Goal: Task Accomplishment & Management: Manage account settings

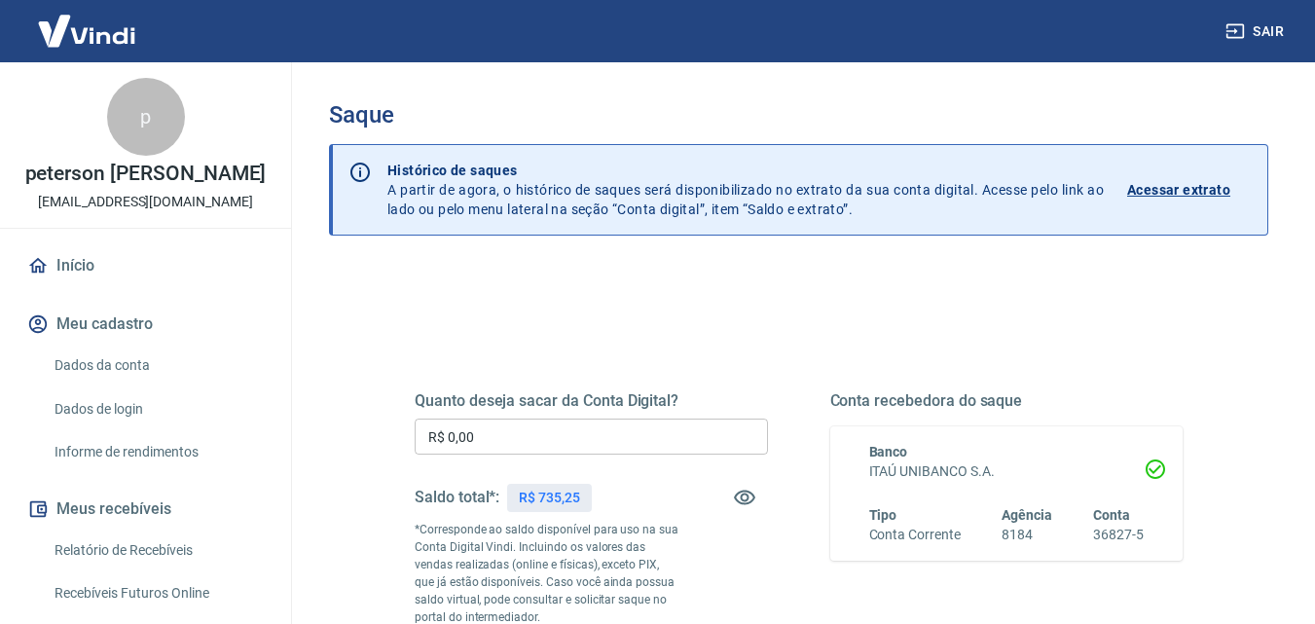
click at [662, 451] on input "R$ 0,00" at bounding box center [591, 437] width 353 height 36
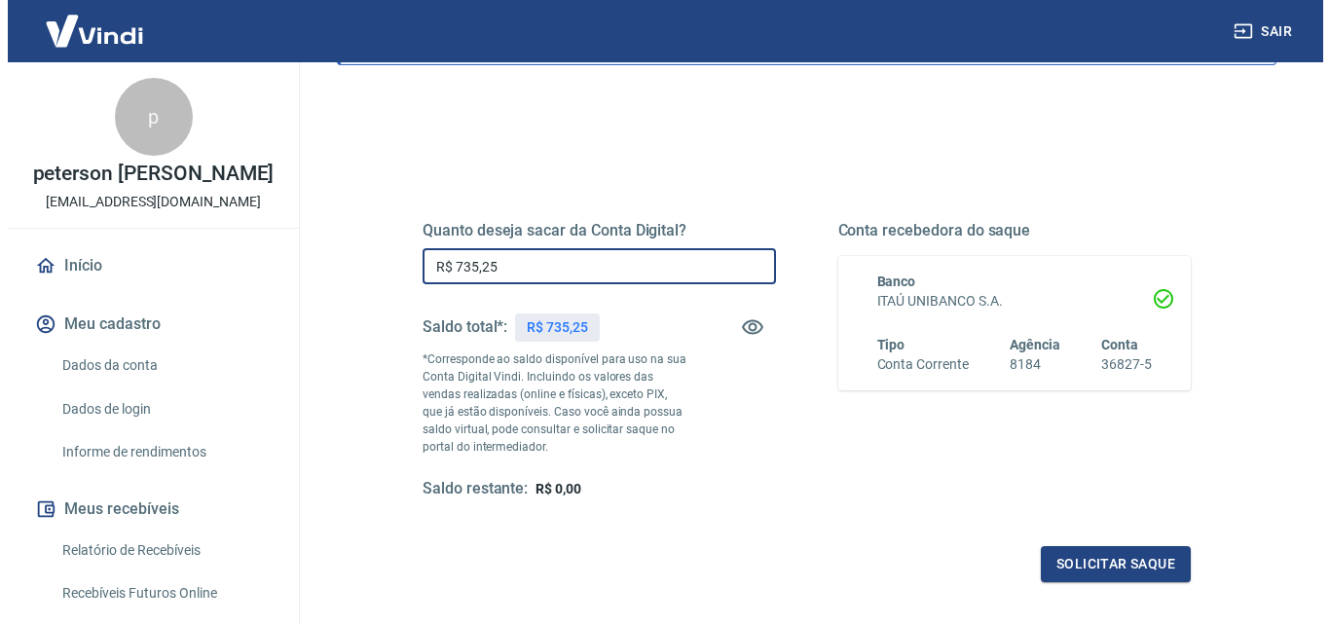
scroll to position [292, 0]
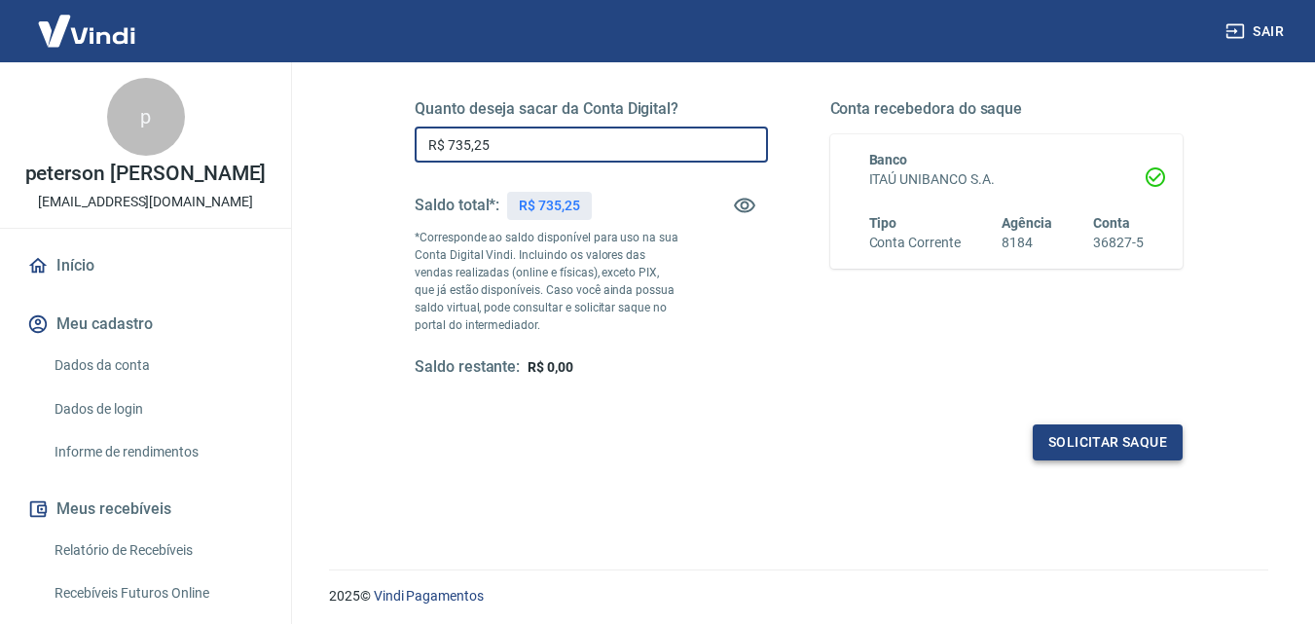
type input "R$ 735,25"
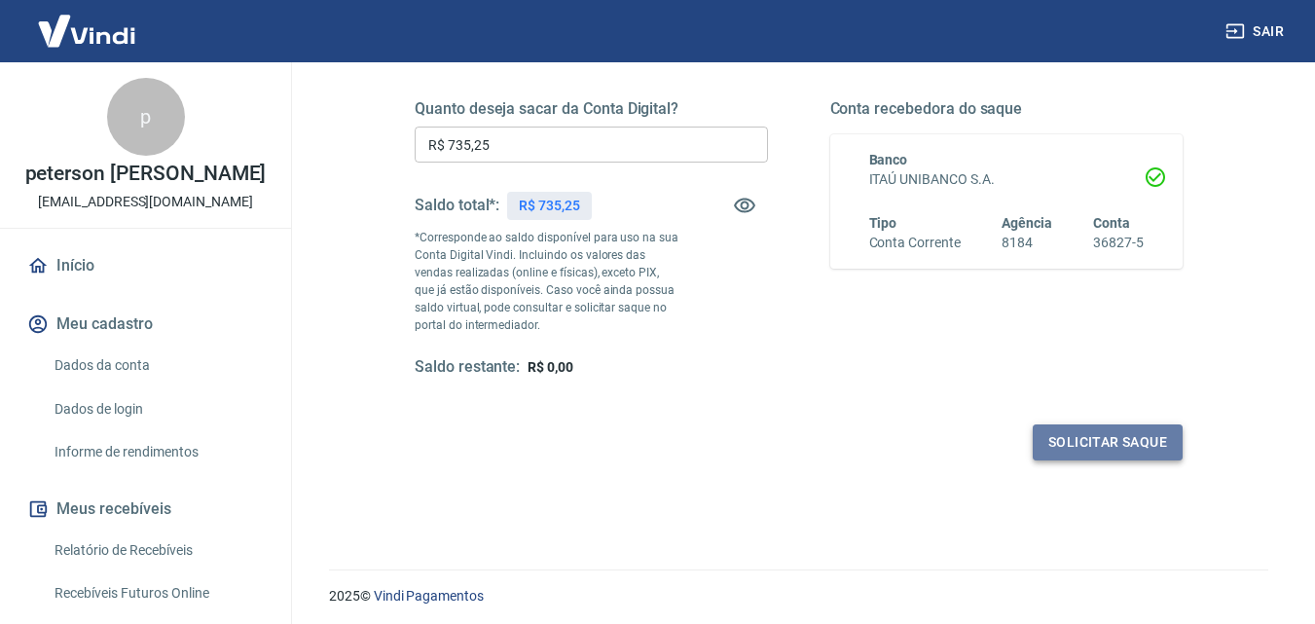
click at [1123, 431] on button "Solicitar saque" at bounding box center [1108, 442] width 150 height 36
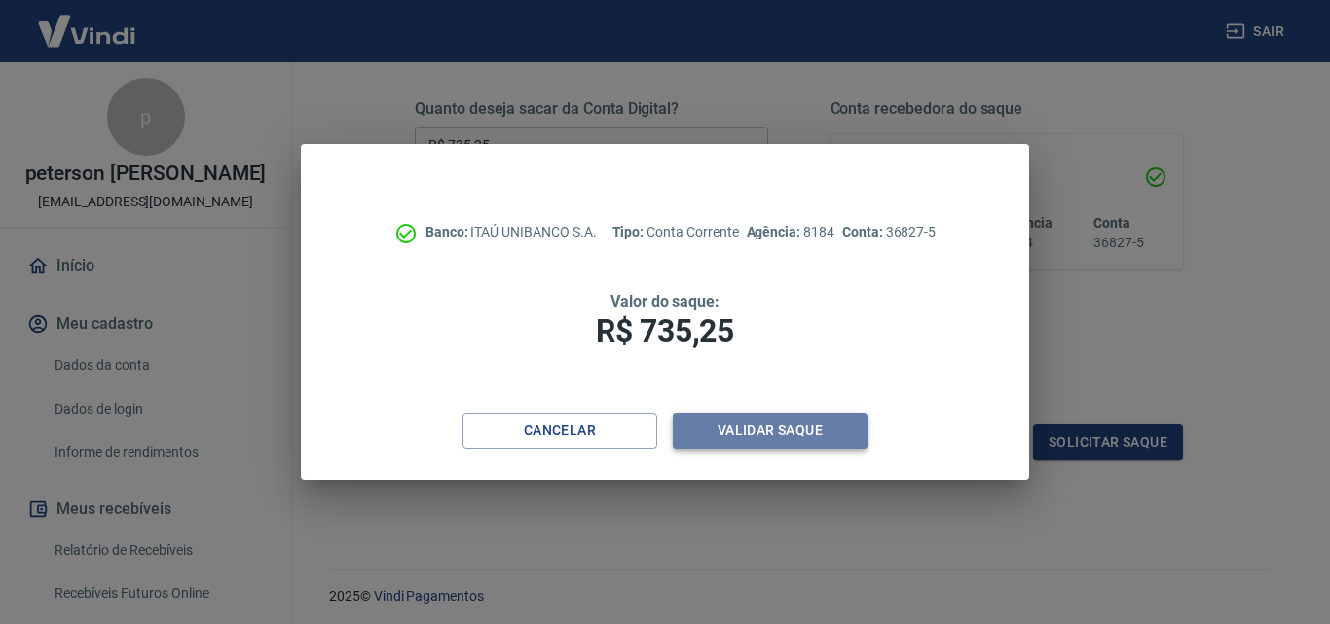
click at [760, 435] on button "Validar saque" at bounding box center [770, 431] width 195 height 36
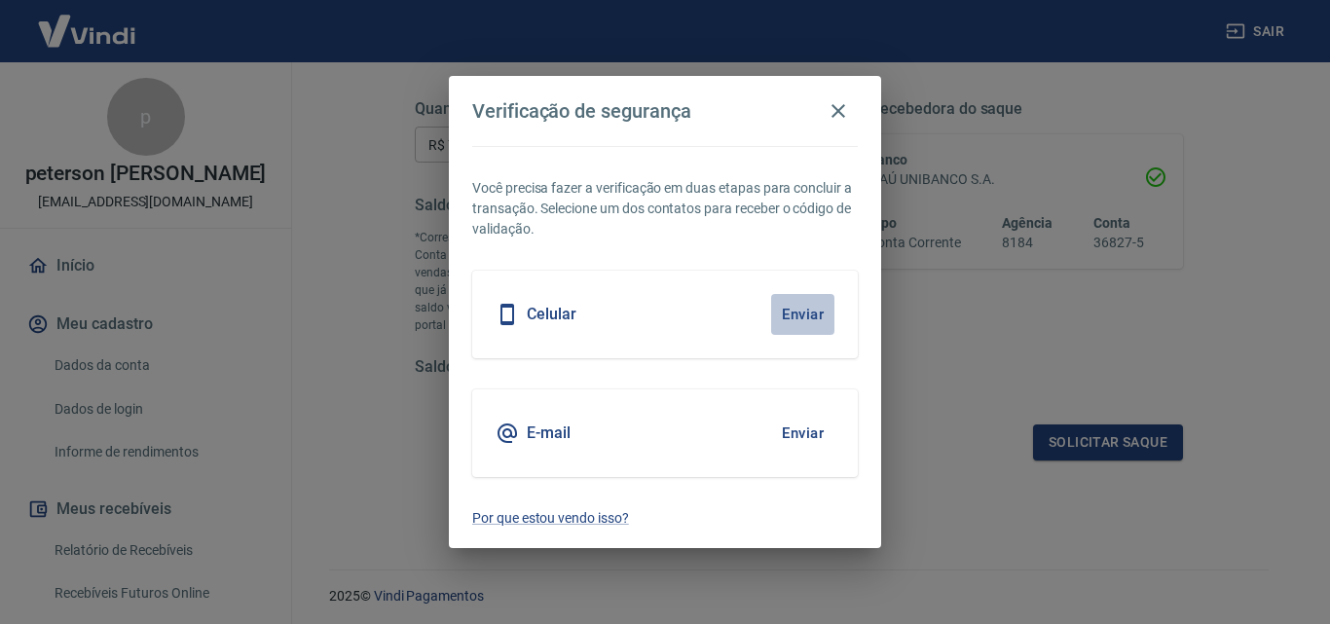
click at [813, 307] on button "Enviar" at bounding box center [802, 314] width 63 height 41
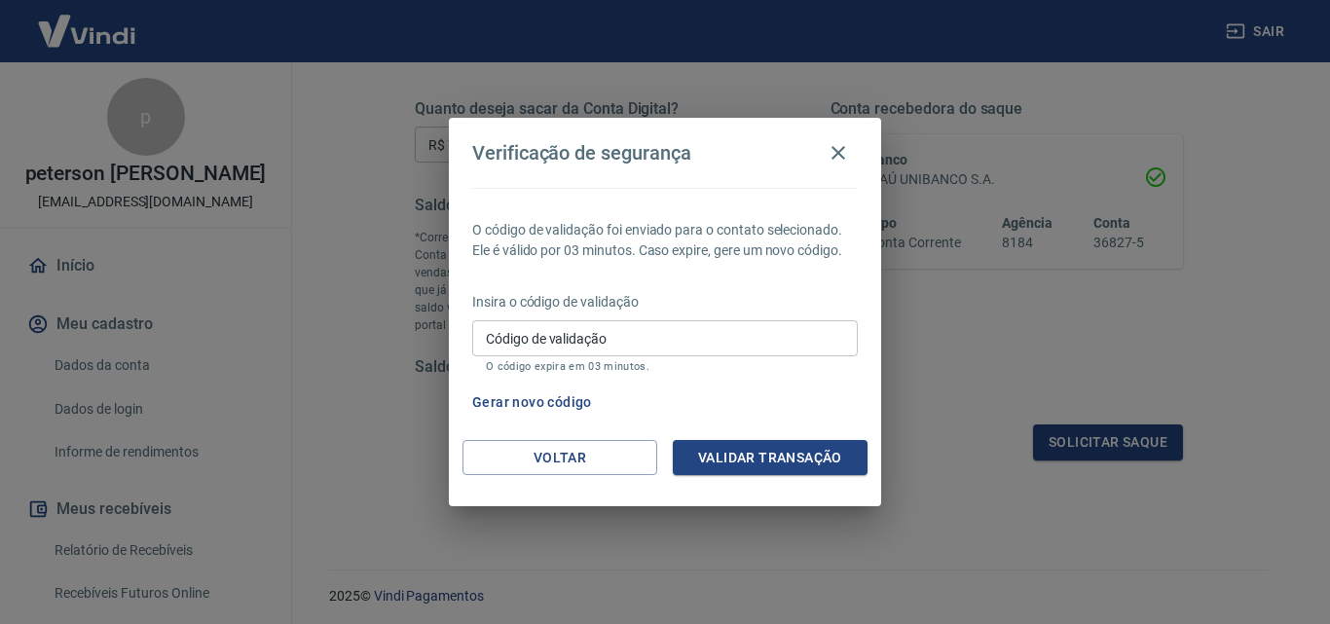
click at [542, 338] on input "Código de validação" at bounding box center [664, 338] width 385 height 36
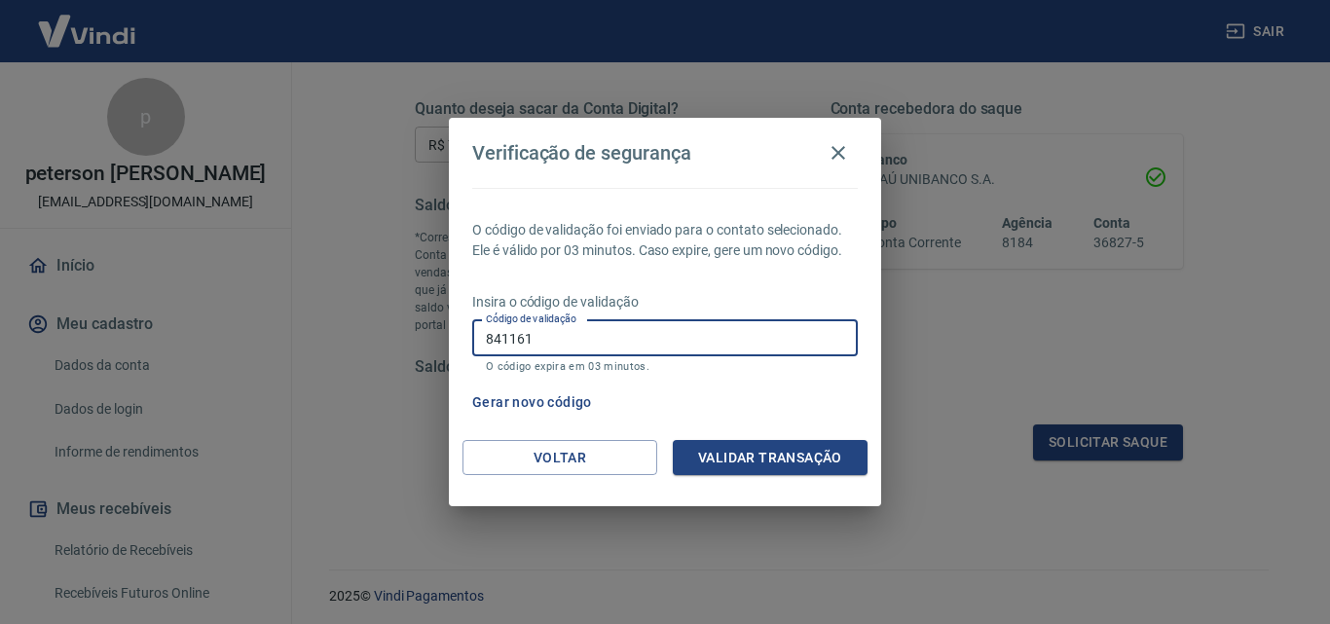
type input "841161"
click at [749, 460] on button "Validar transação" at bounding box center [770, 458] width 195 height 36
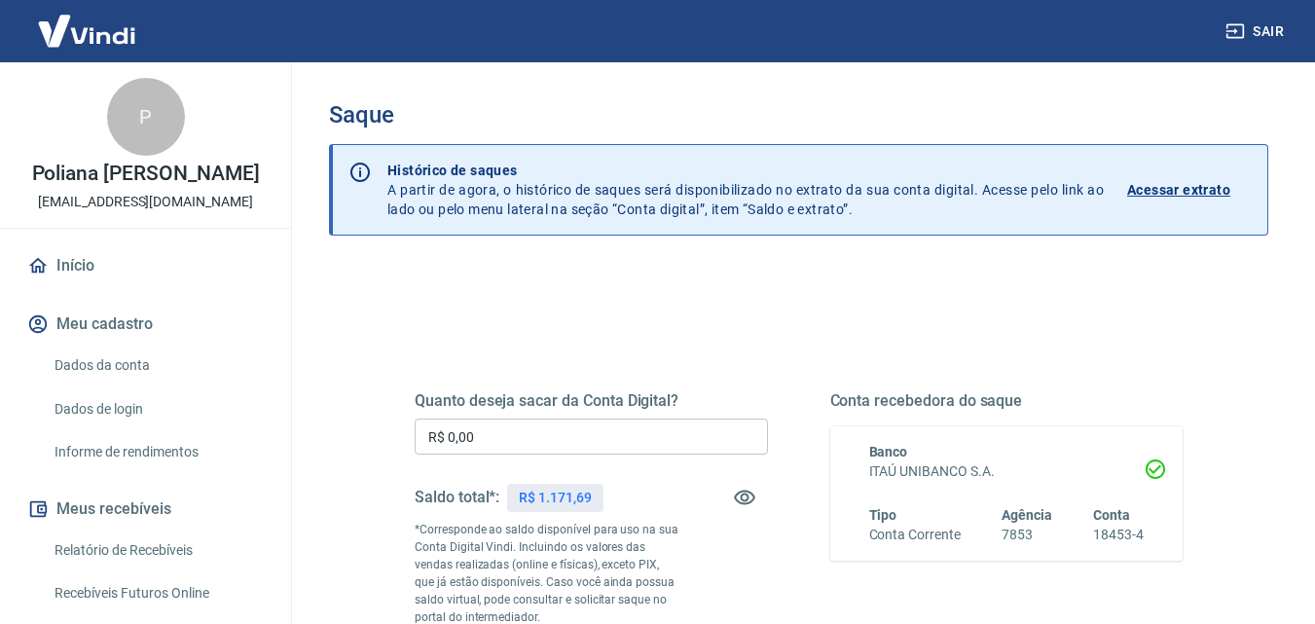
click at [592, 423] on input "R$ 0,00" at bounding box center [591, 437] width 353 height 36
type input "R$ 1.171,69"
click at [761, 297] on div "Quanto deseja sacar da Conta Digital? R$ 1.171,69 ​ Saldo total*: R$ 1.171,69 *…" at bounding box center [798, 623] width 939 height 713
click at [1074, 427] on div "Banco ITAÚ UNIBANCO S.A. Tipo Conta Corrente Agência 7853 Conta 18453-4" at bounding box center [1006, 493] width 353 height 134
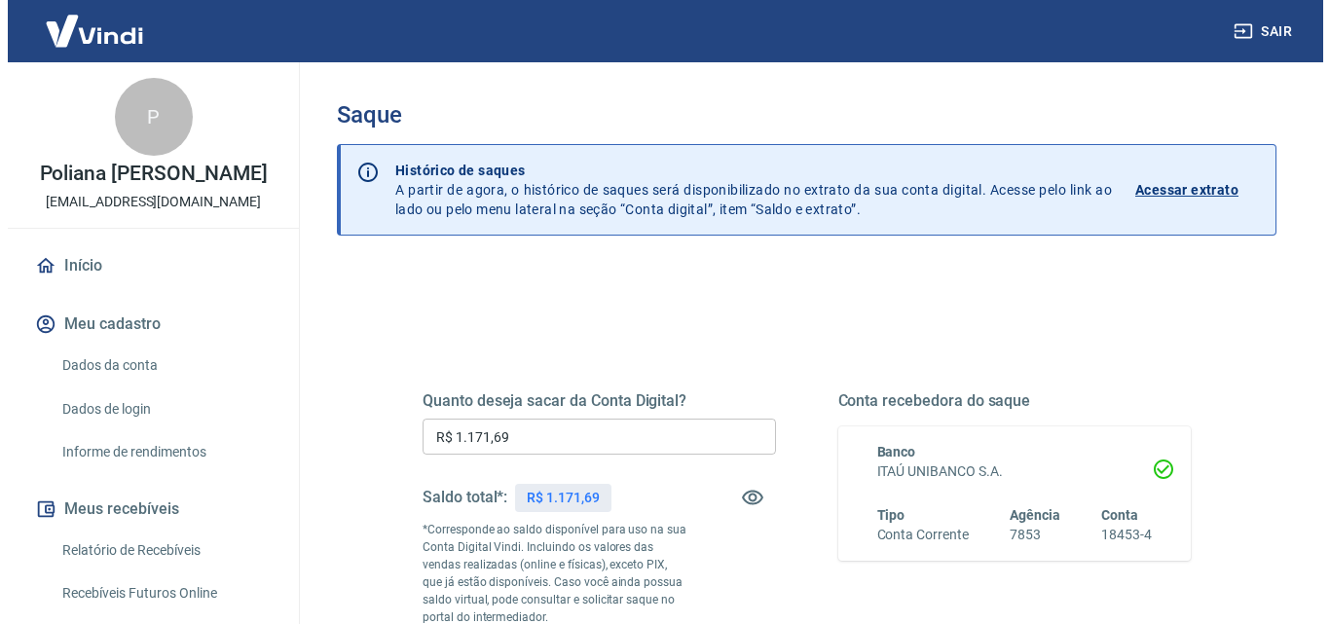
scroll to position [292, 0]
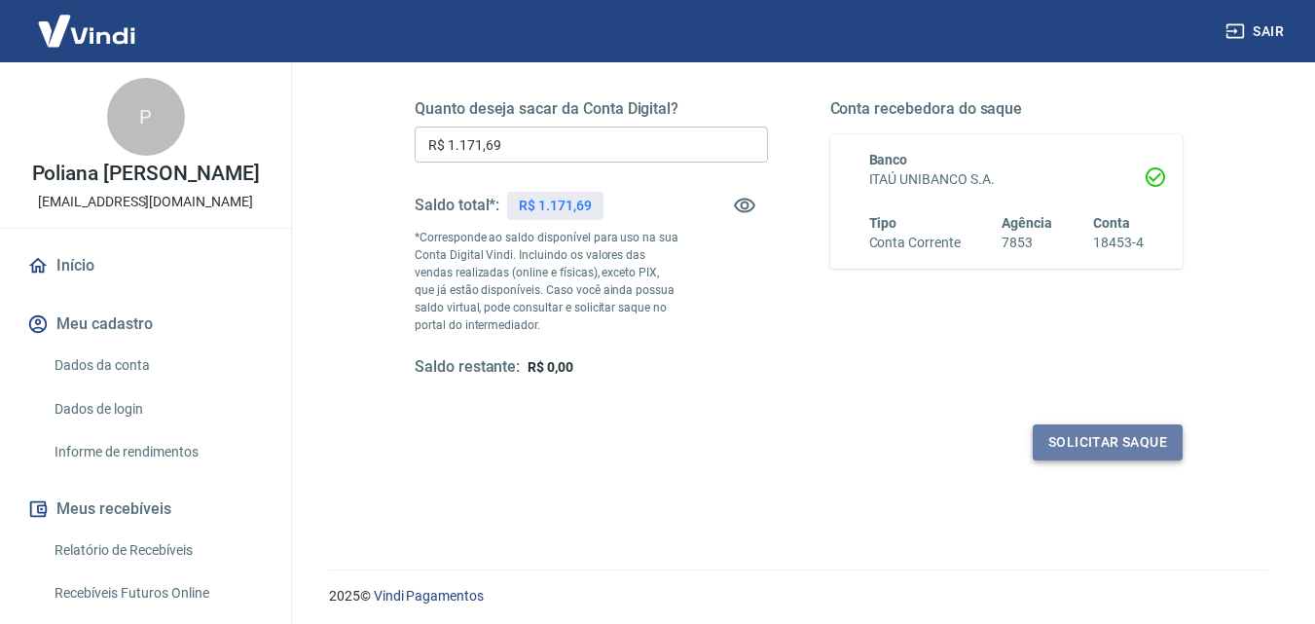
click at [1092, 448] on button "Solicitar saque" at bounding box center [1108, 442] width 150 height 36
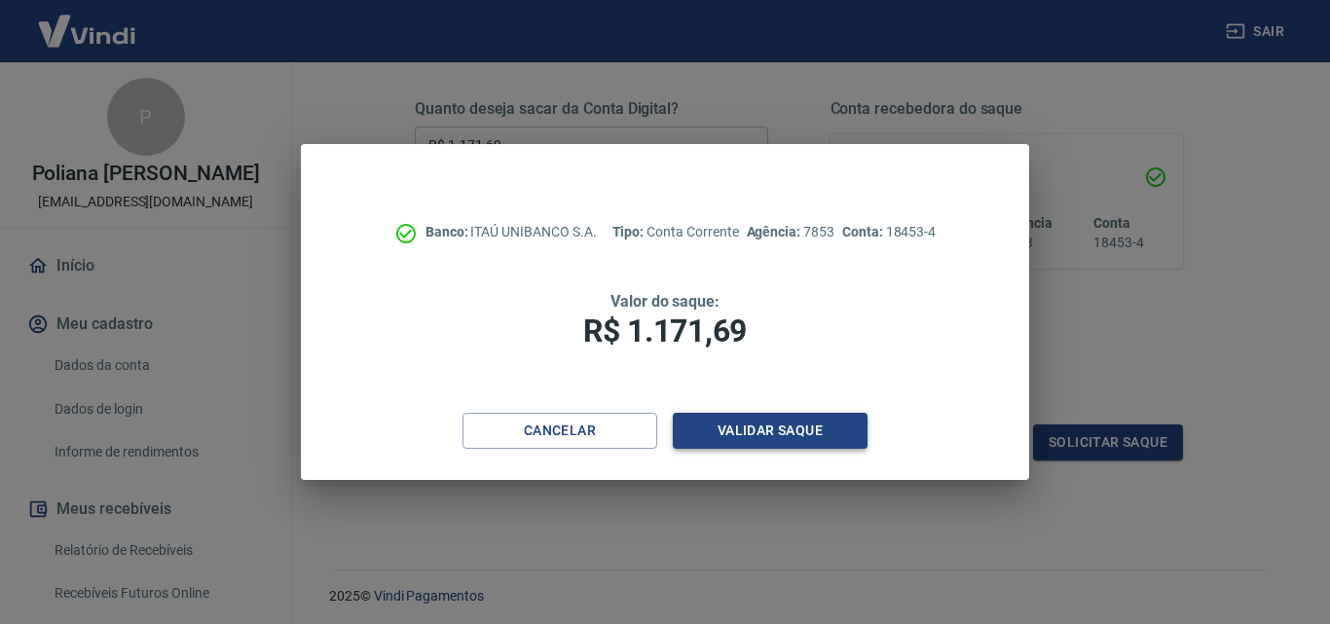
click at [789, 429] on button "Validar saque" at bounding box center [770, 431] width 195 height 36
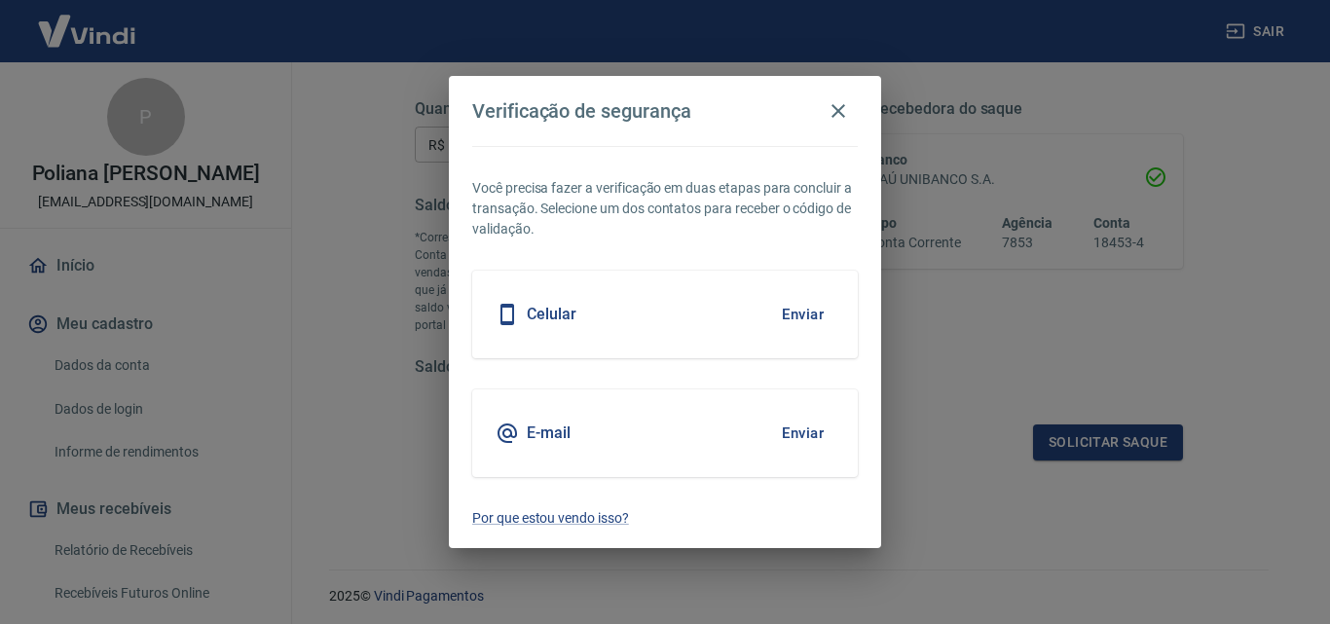
click at [806, 311] on button "Enviar" at bounding box center [802, 314] width 63 height 41
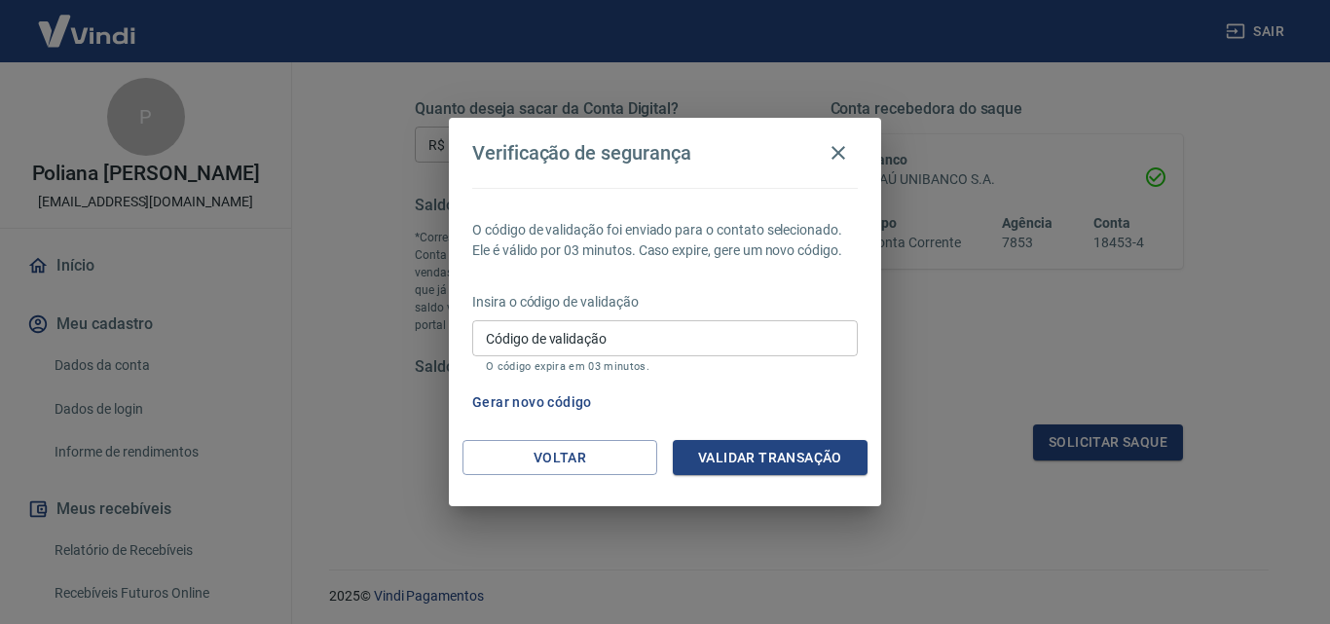
click at [794, 347] on input "Código de validação" at bounding box center [664, 338] width 385 height 36
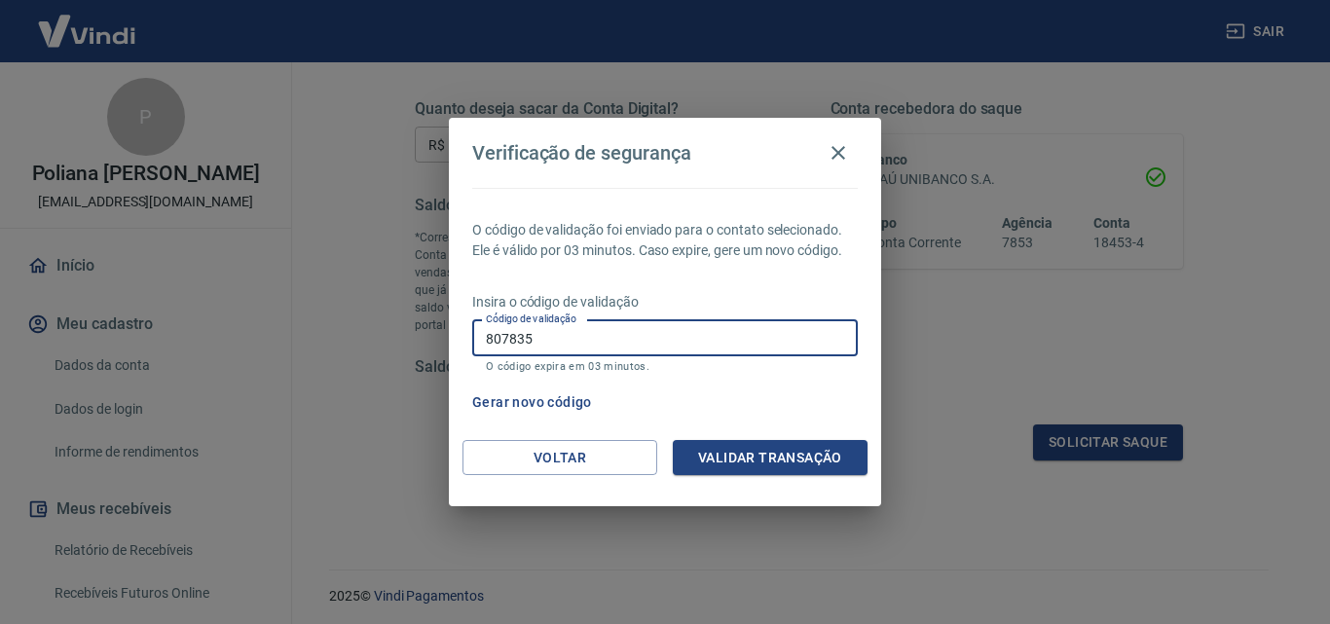
type input "807835"
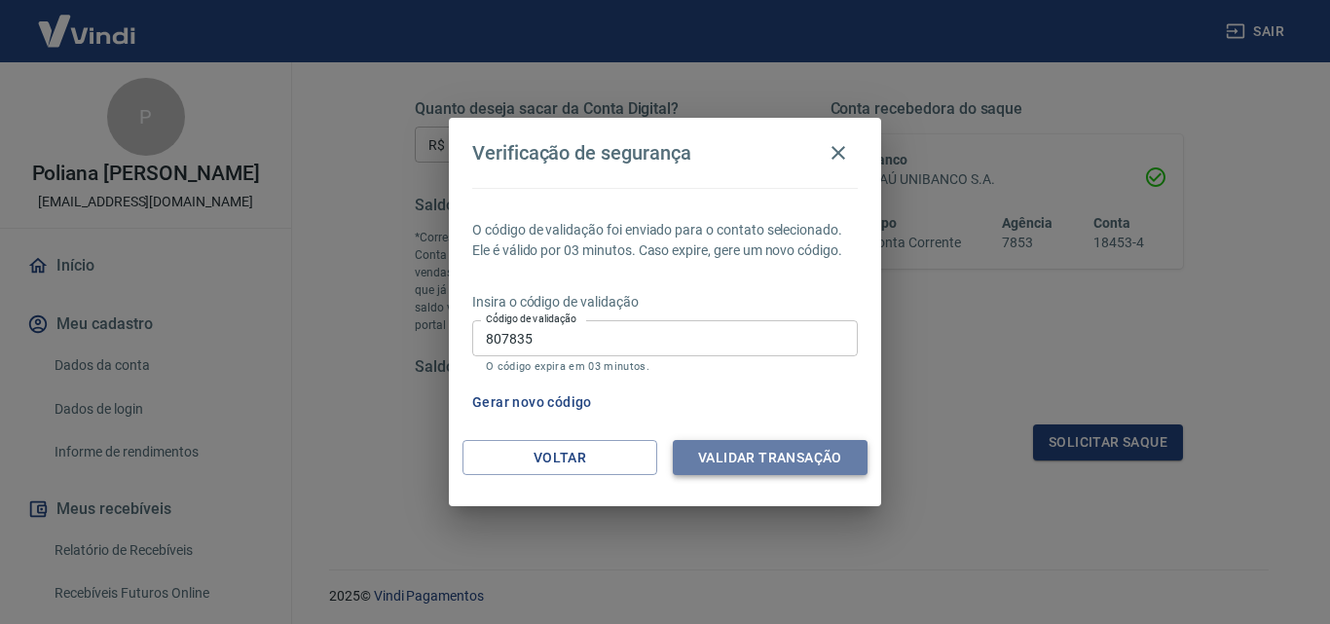
click at [814, 469] on button "Validar transação" at bounding box center [770, 458] width 195 height 36
